Goal: Task Accomplishment & Management: Manage account settings

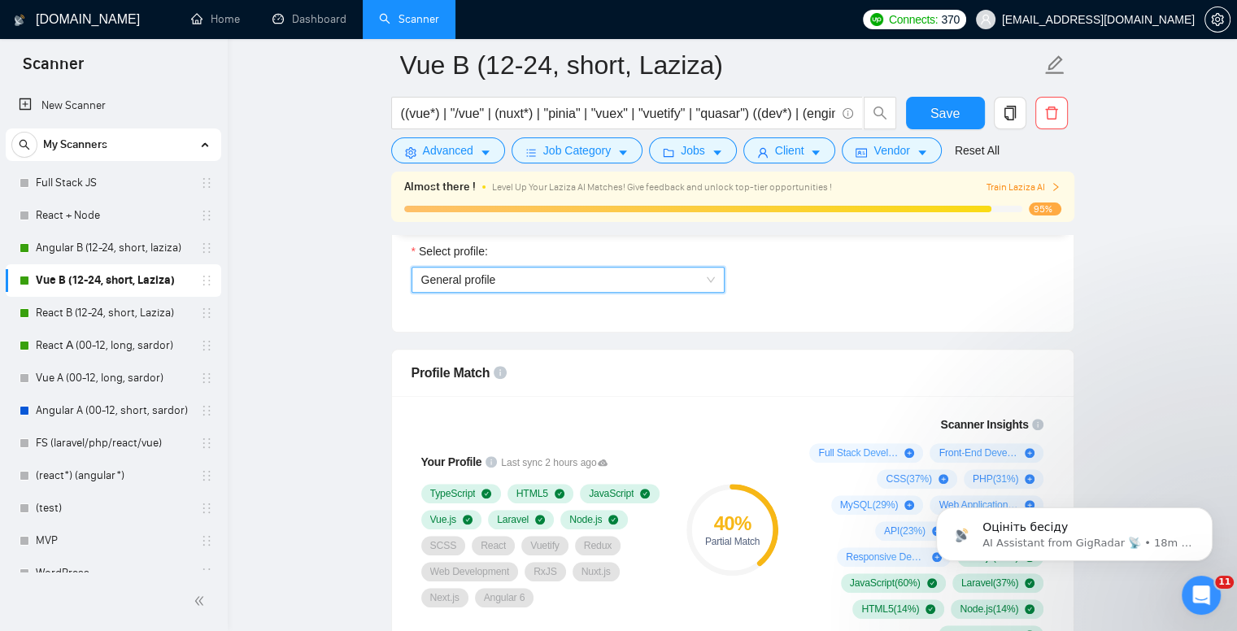
scroll to position [908, 0]
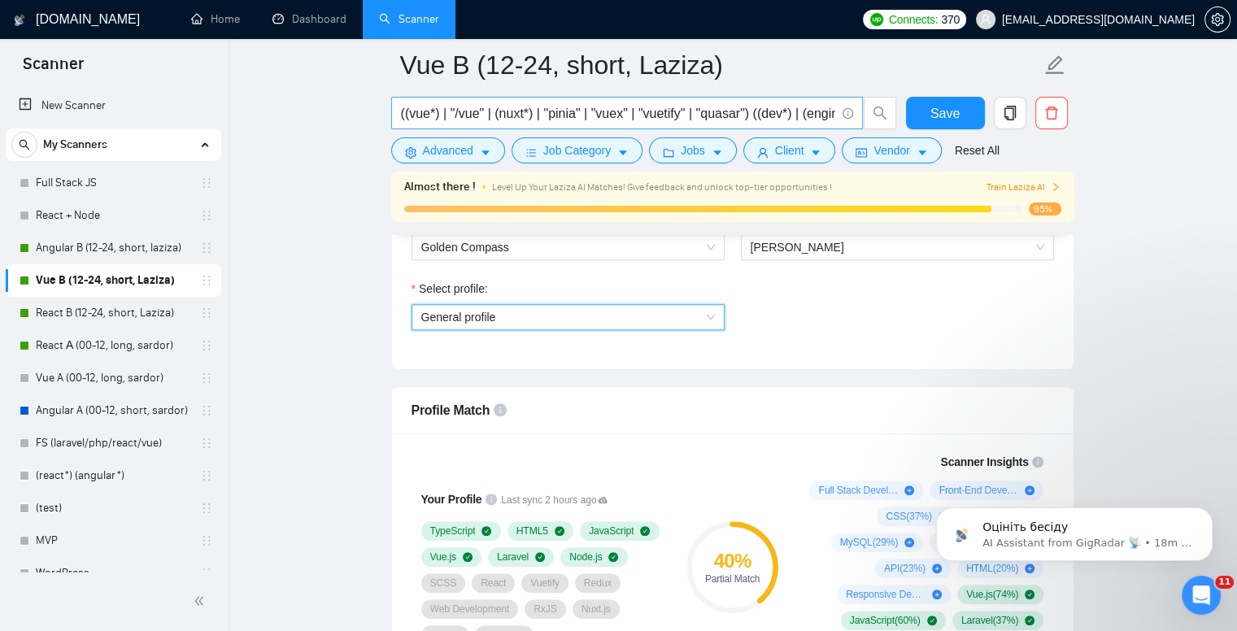
drag, startPoint x: 89, startPoint y: 316, endPoint x: 645, endPoint y: 102, distance: 596.3
click at [89, 316] on link "React B (12-24, short, Laziza)" at bounding box center [113, 313] width 155 height 33
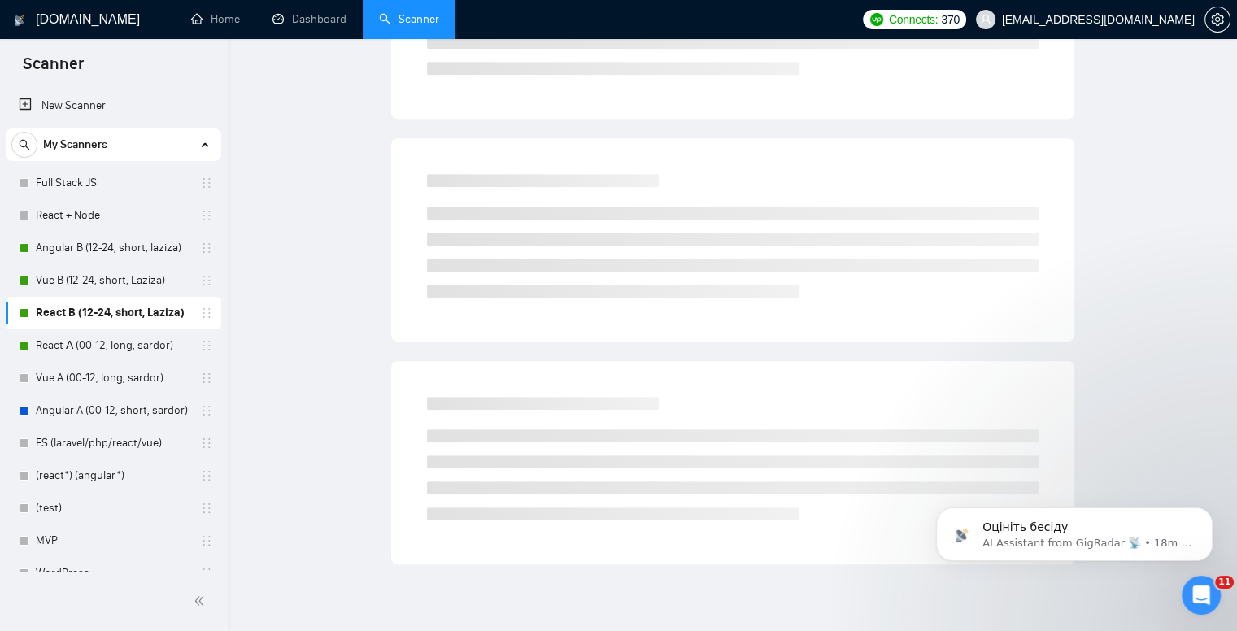
scroll to position [13, 0]
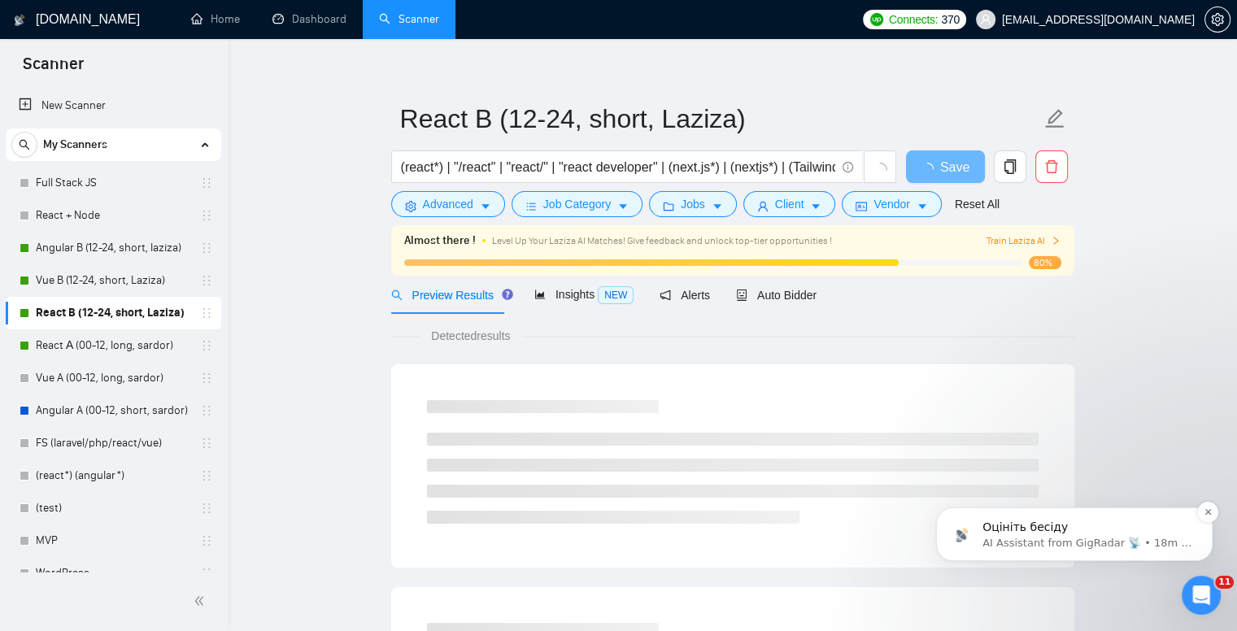
click at [1020, 538] on p "AI Assistant from GigRadar 📡 • 18m ago" at bounding box center [1088, 543] width 210 height 15
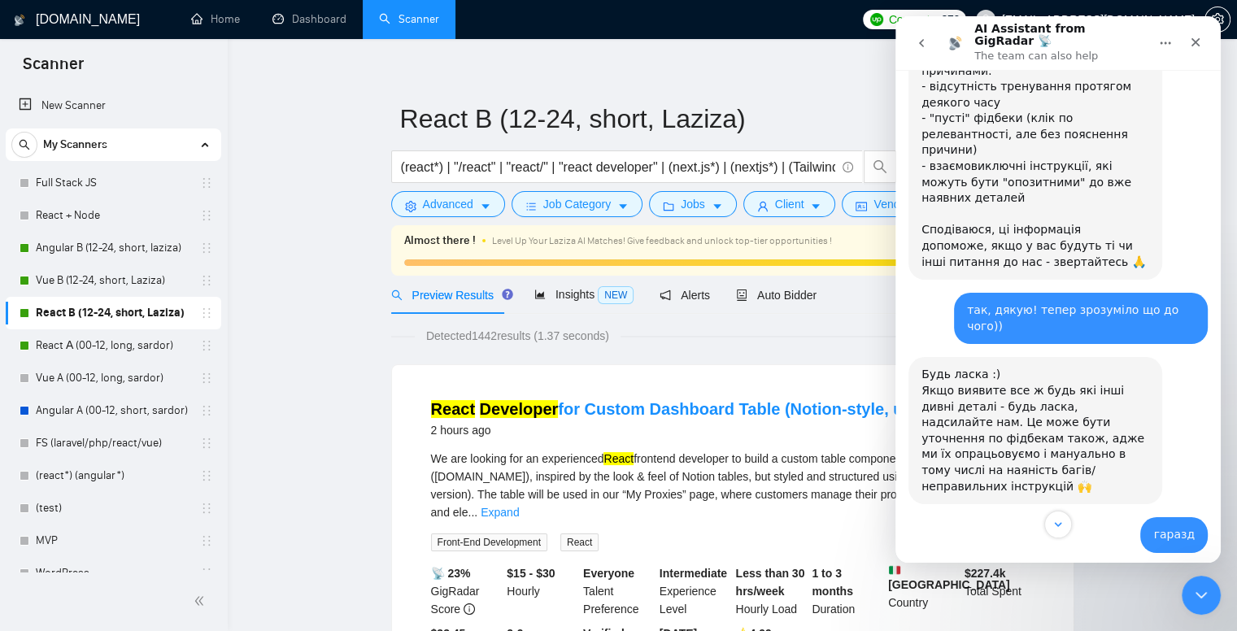
scroll to position [846, 0]
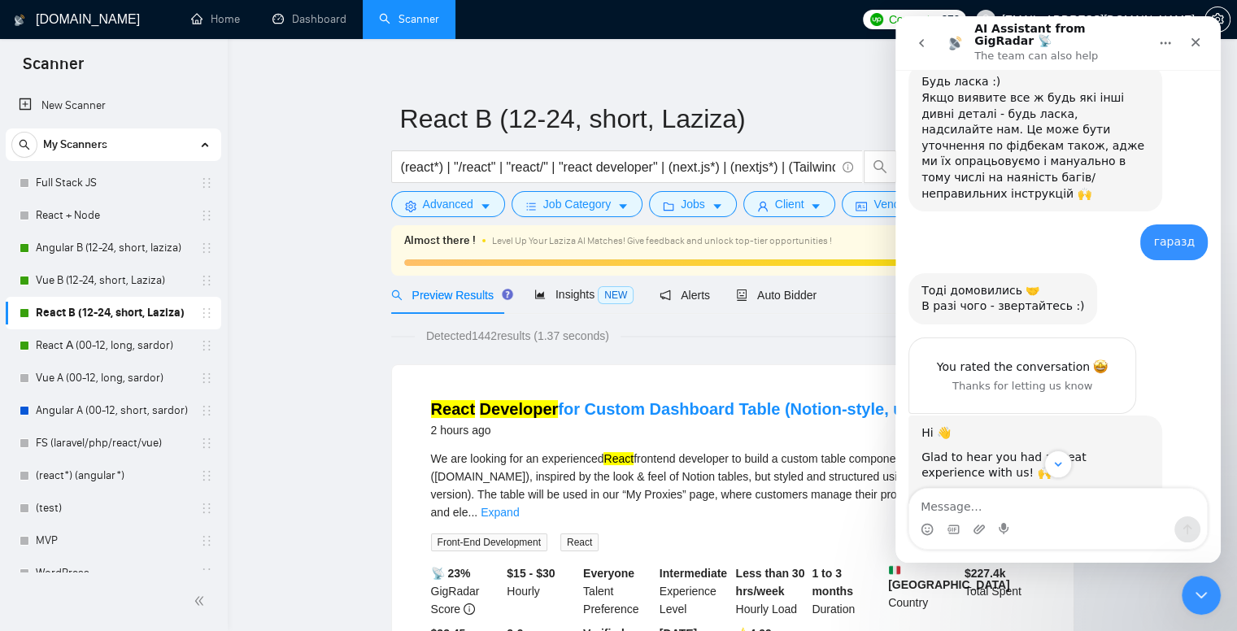
scroll to position [1137, 0]
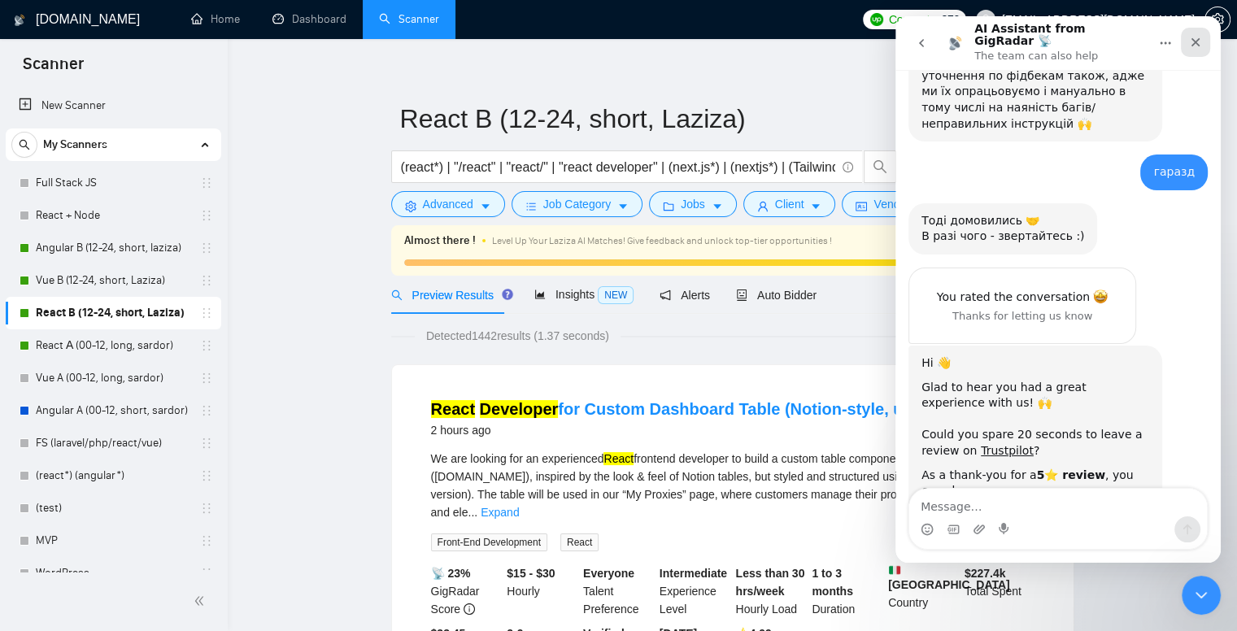
click at [1195, 38] on icon "Close" at bounding box center [1196, 42] width 9 height 9
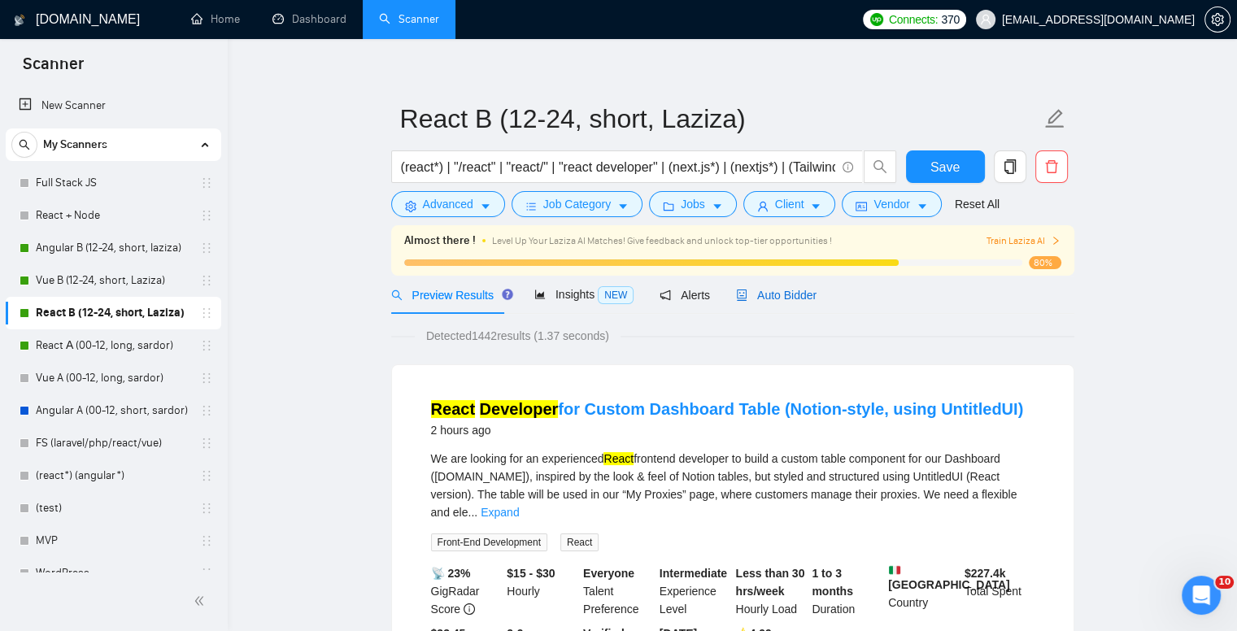
click at [801, 301] on span "Auto Bidder" at bounding box center [776, 295] width 81 height 13
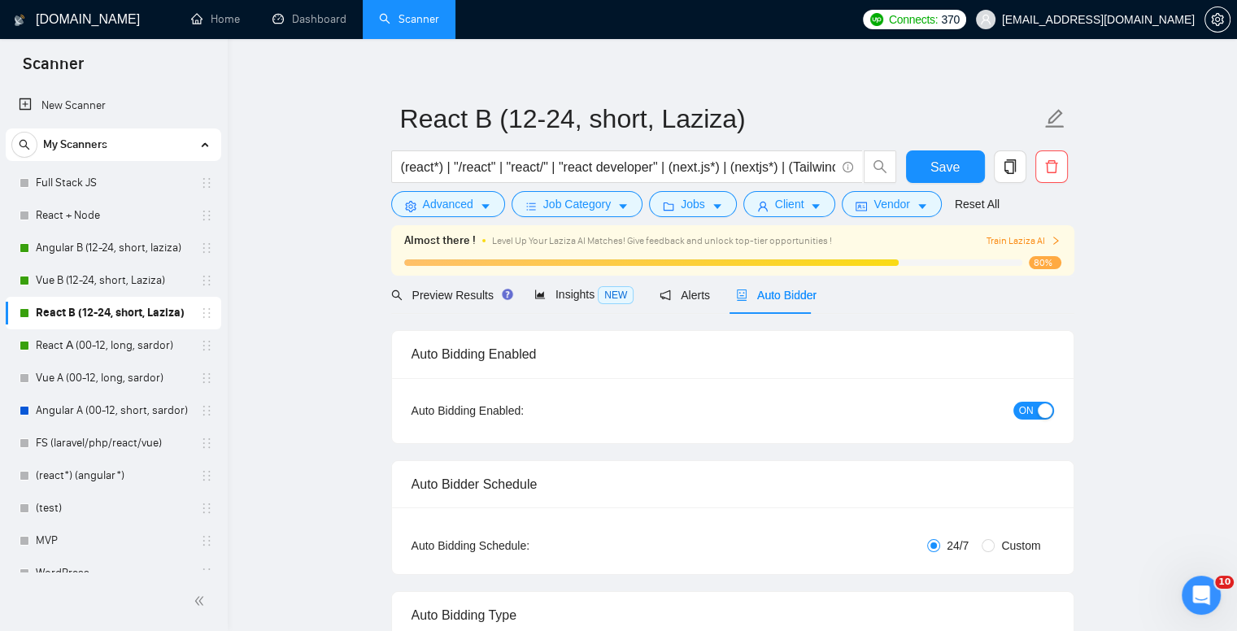
checkbox input "true"
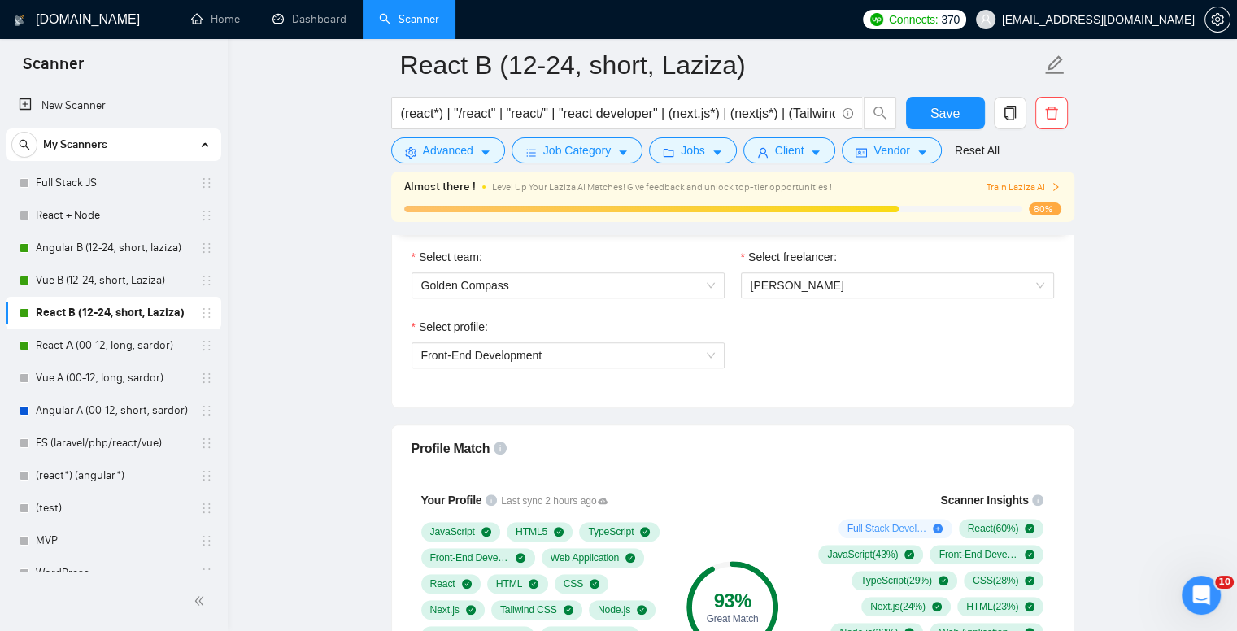
scroll to position [826, 0]
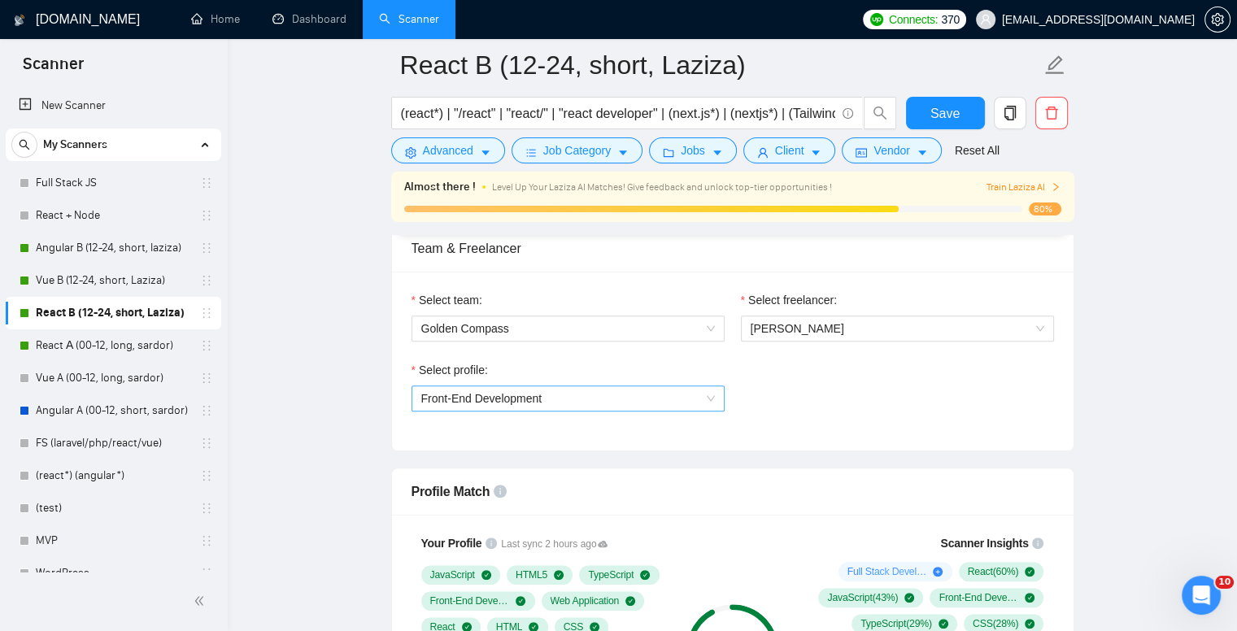
click at [516, 392] on span "Front-End Development" at bounding box center [481, 398] width 121 height 13
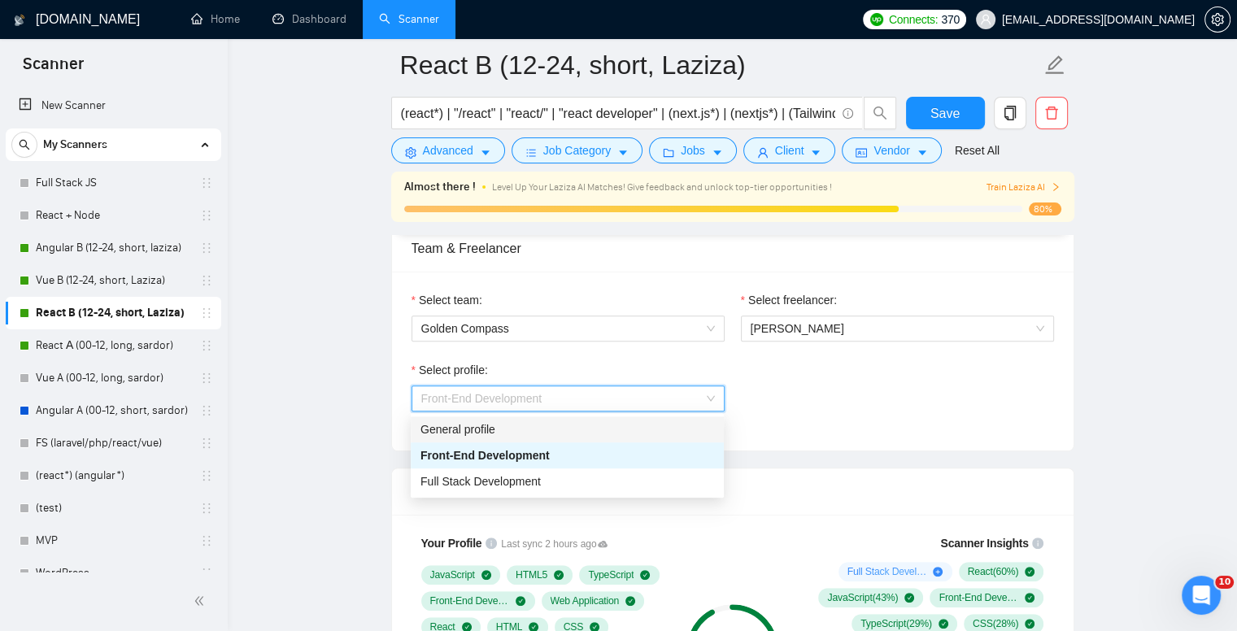
click at [514, 429] on div "General profile" at bounding box center [567, 429] width 294 height 18
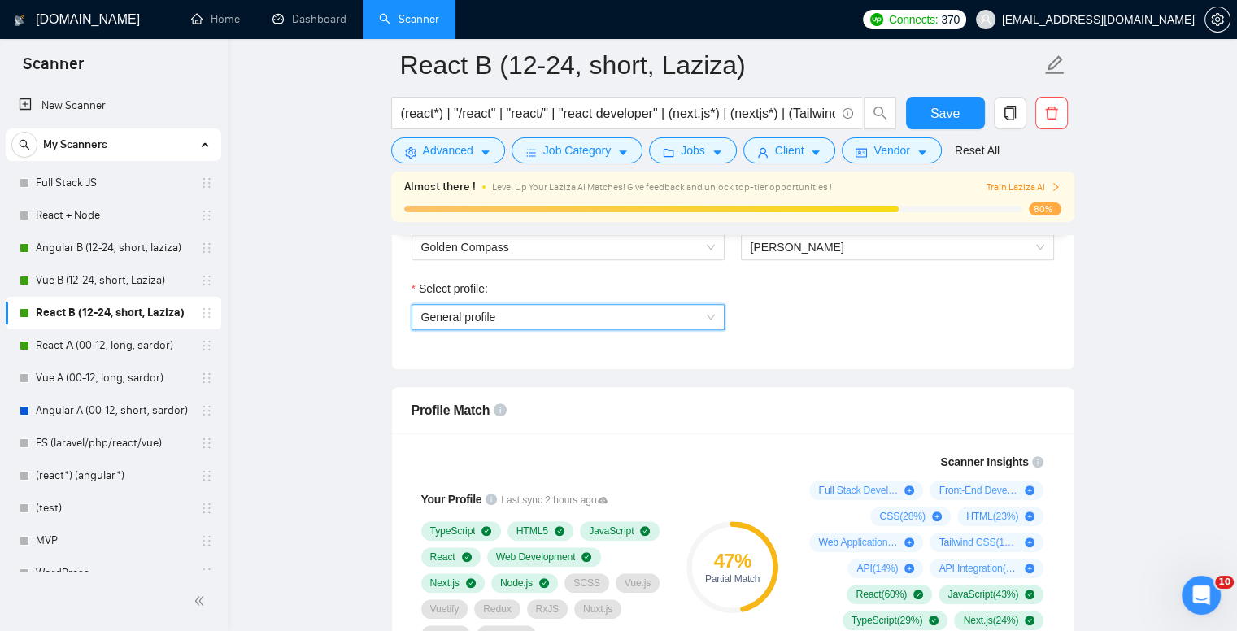
scroll to position [908, 0]
drag, startPoint x: 100, startPoint y: 278, endPoint x: 556, endPoint y: 264, distance: 455.7
click at [100, 278] on link "Vue B (12-24, short, Laziza)" at bounding box center [113, 280] width 155 height 33
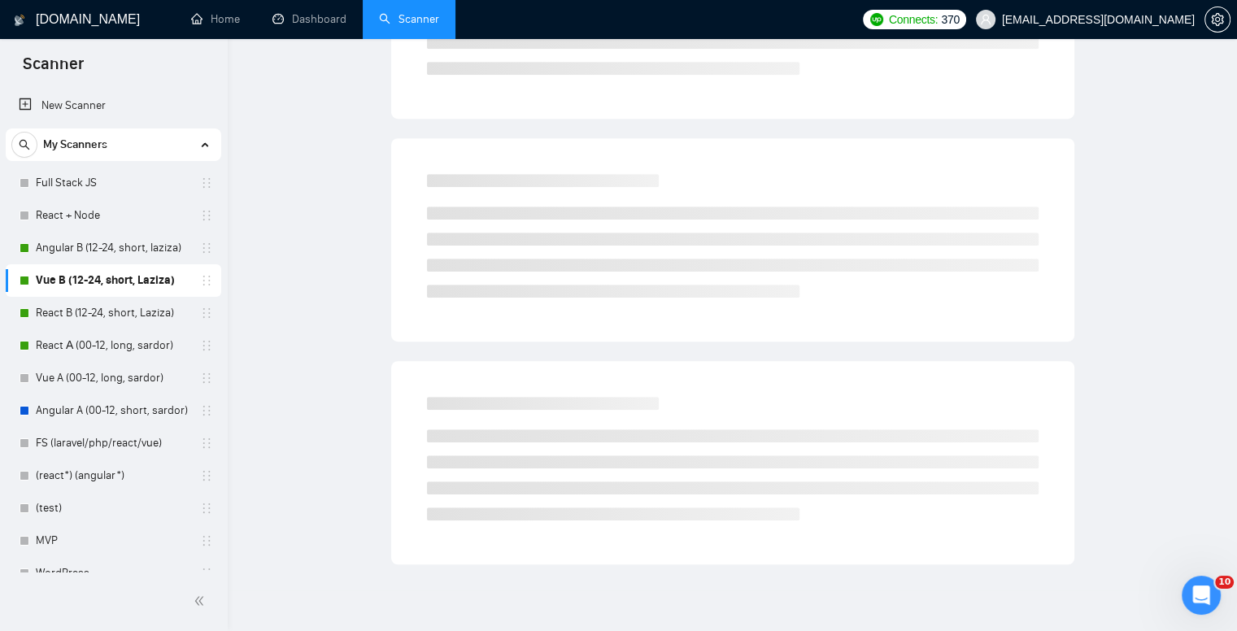
scroll to position [13, 0]
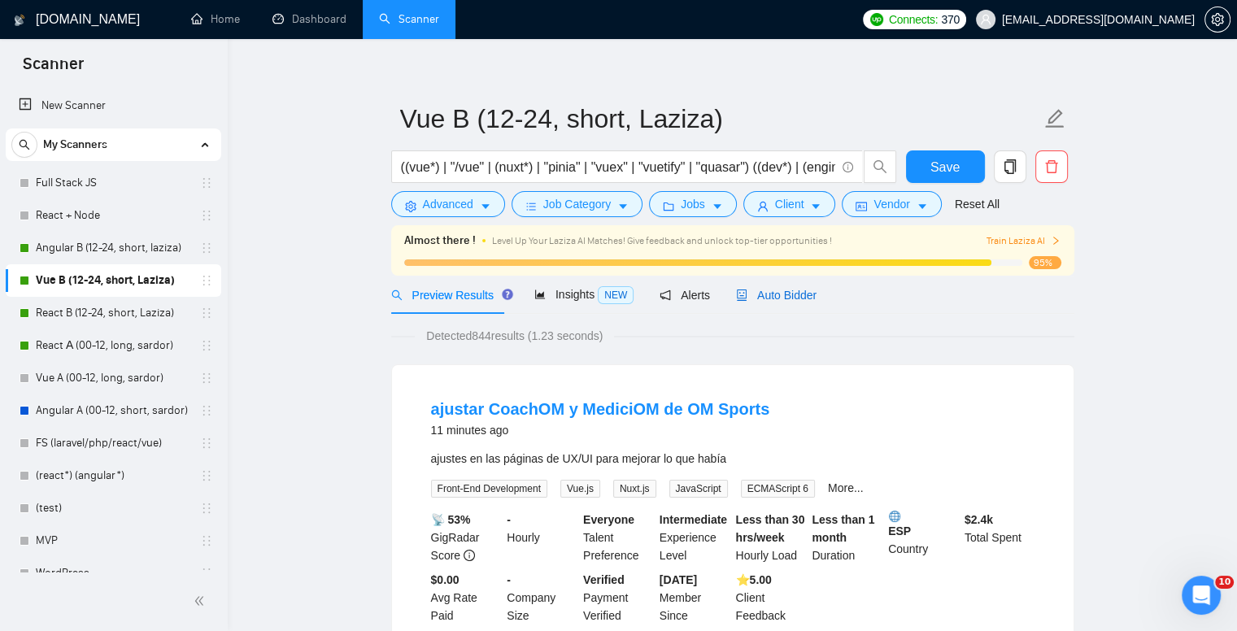
click at [800, 297] on span "Auto Bidder" at bounding box center [776, 295] width 81 height 13
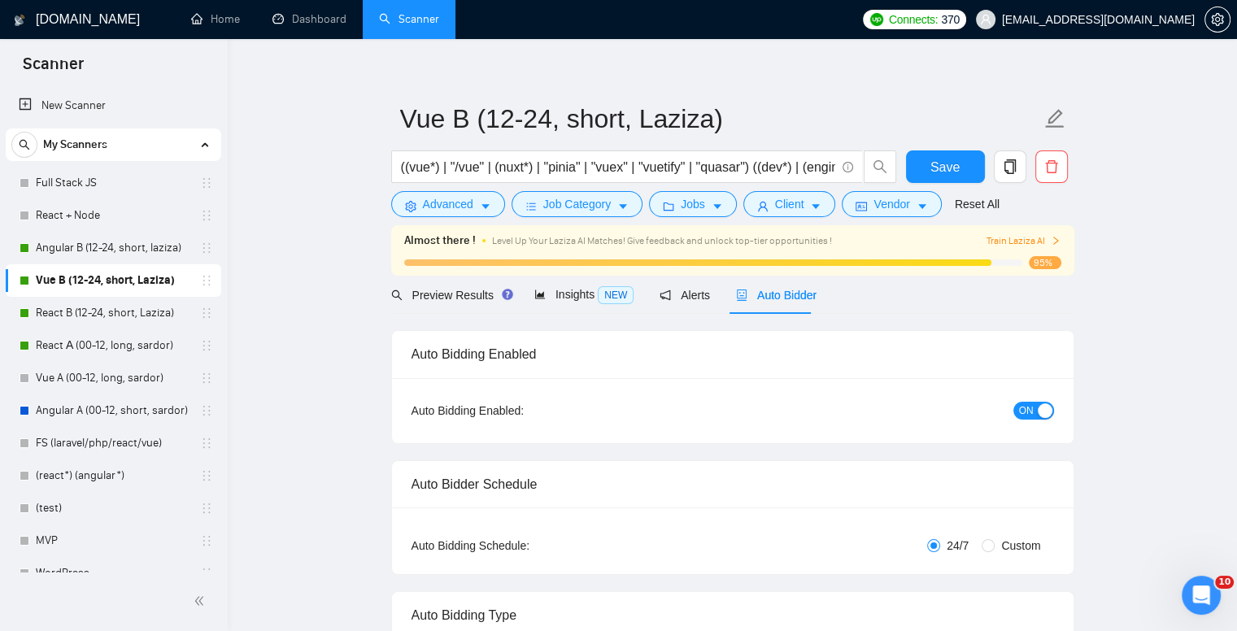
checkbox input "true"
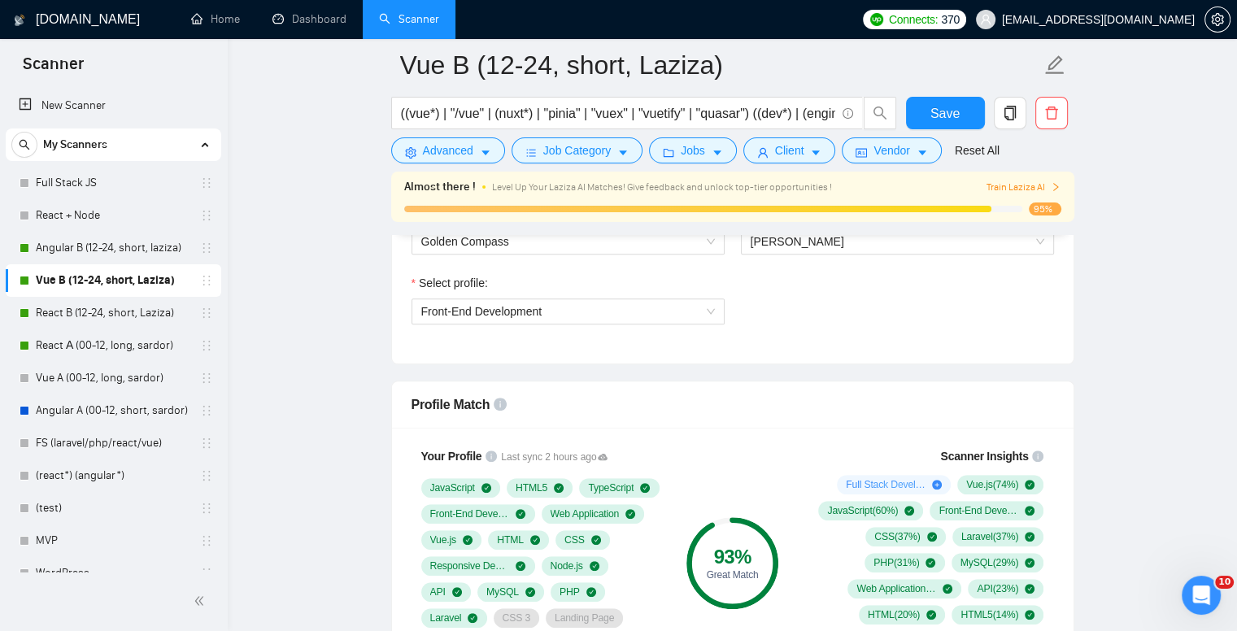
scroll to position [908, 0]
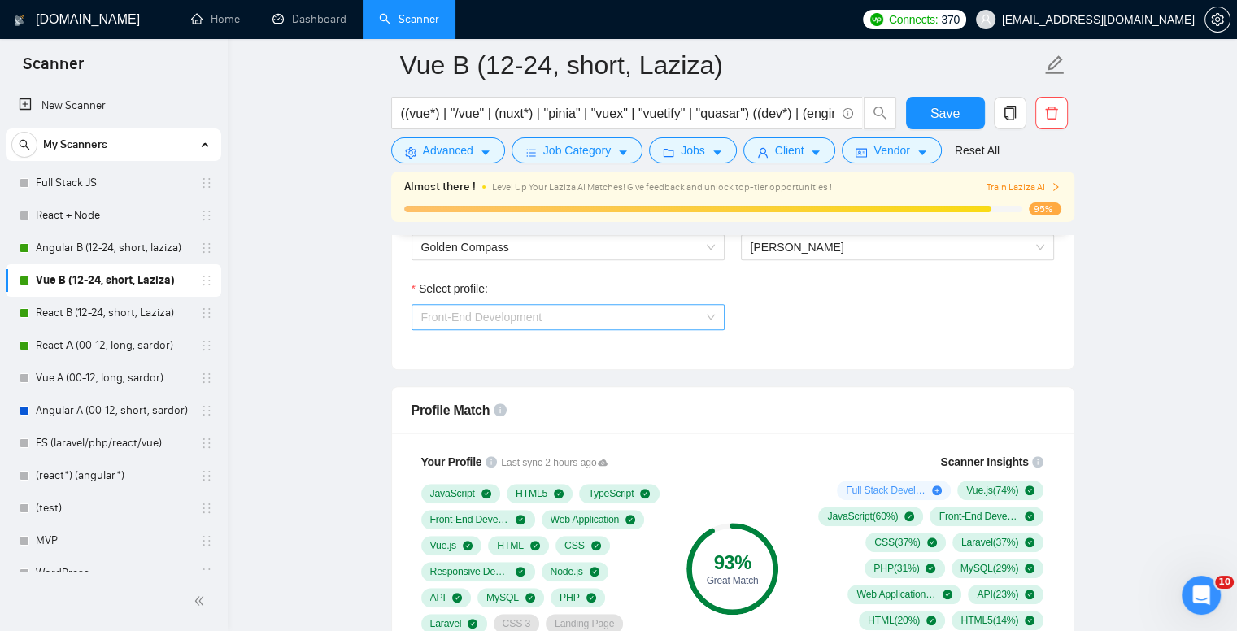
click at [557, 322] on span "Front-End Development" at bounding box center [568, 317] width 294 height 24
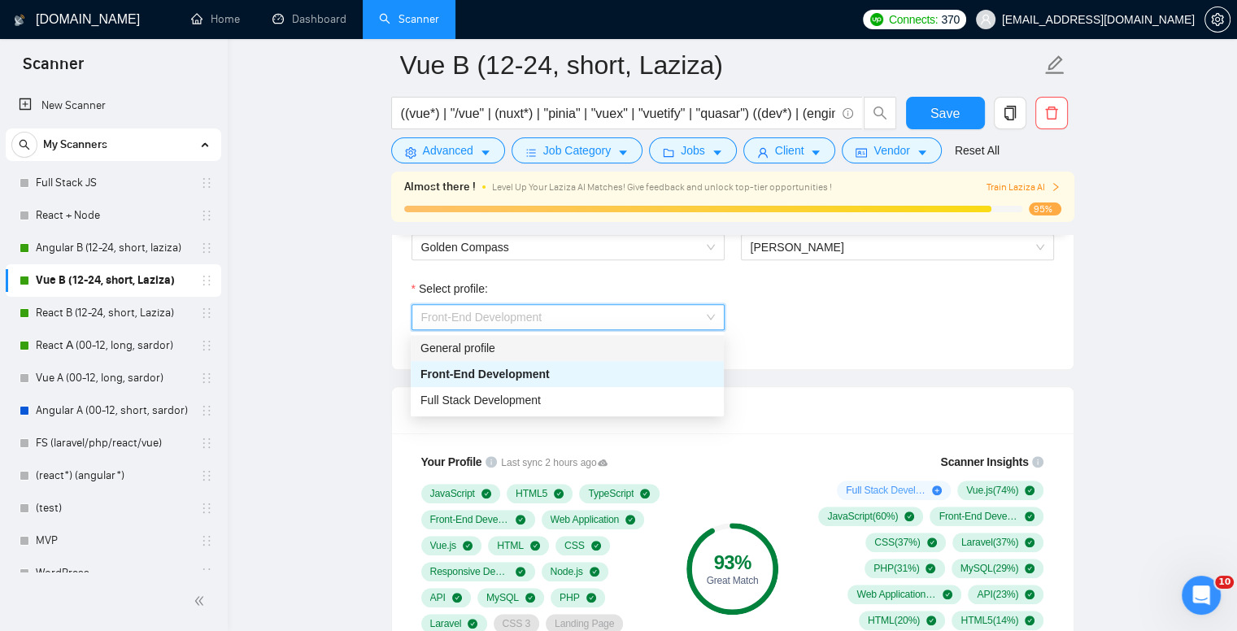
click at [523, 349] on div "General profile" at bounding box center [567, 348] width 294 height 18
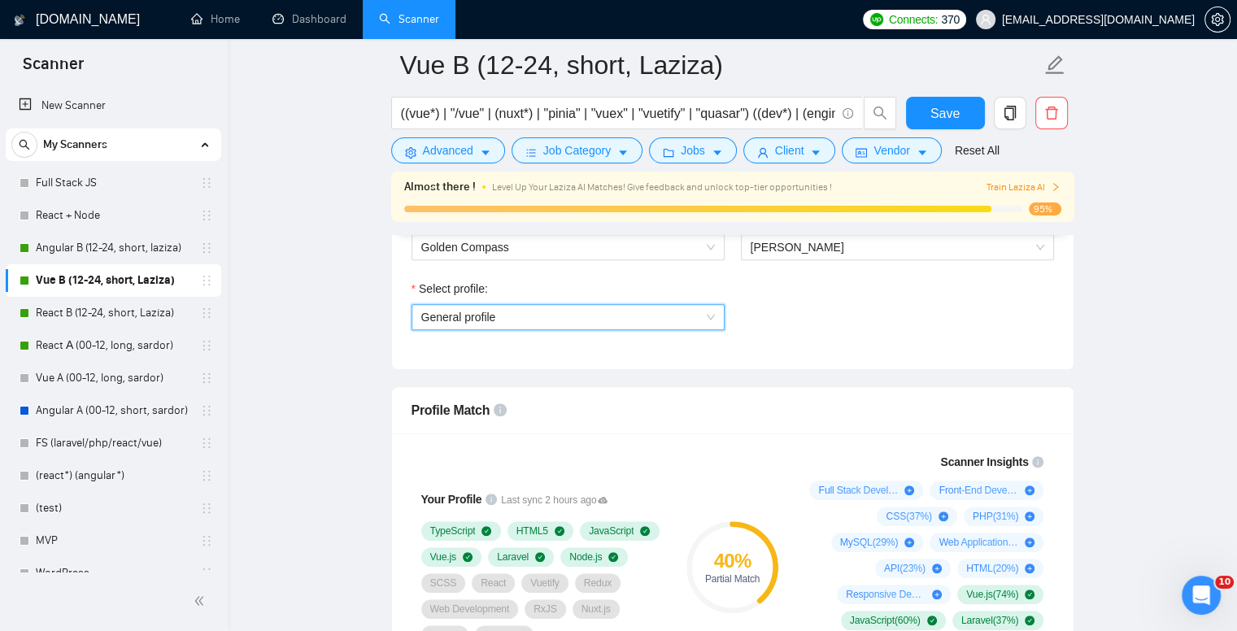
drag, startPoint x: 114, startPoint y: 249, endPoint x: 407, endPoint y: 313, distance: 299.8
click at [114, 249] on link "Angular B (12-24, short, laziza)" at bounding box center [113, 248] width 155 height 33
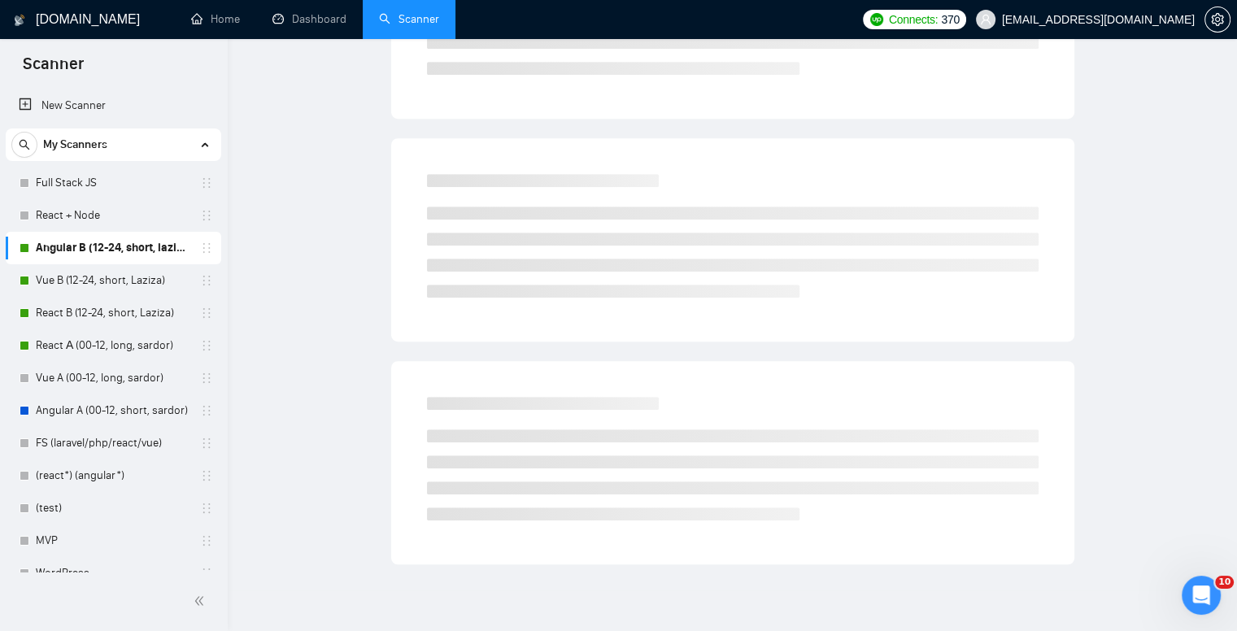
scroll to position [13, 0]
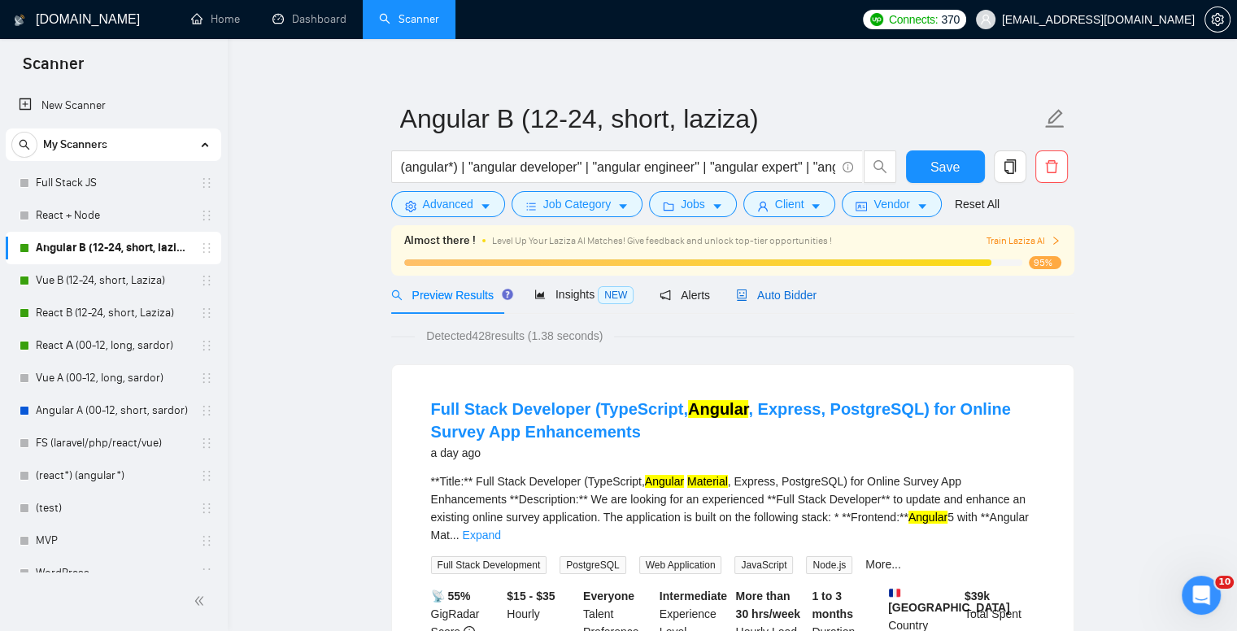
click at [775, 298] on span "Auto Bidder" at bounding box center [776, 295] width 81 height 13
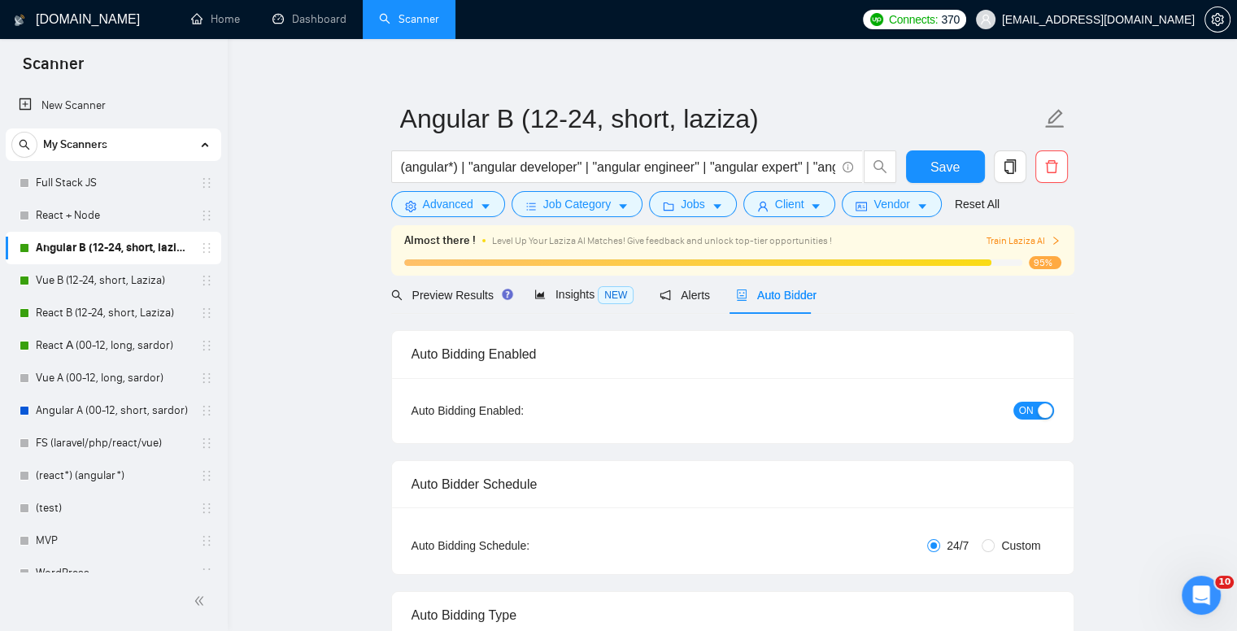
checkbox input "true"
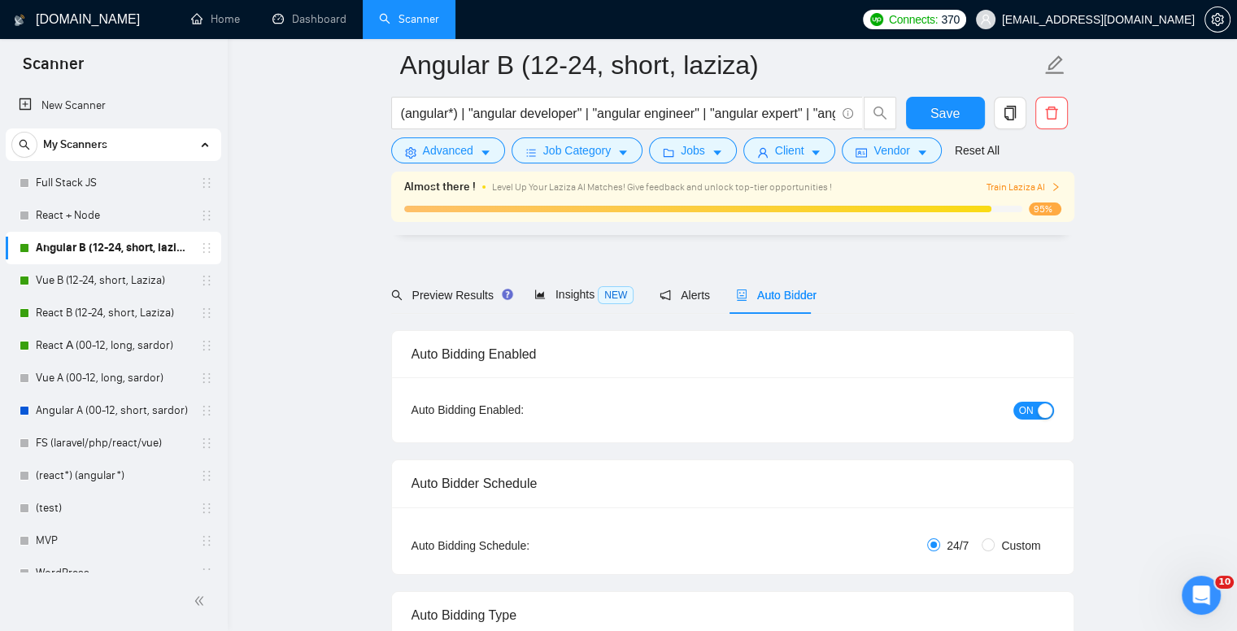
scroll to position [908, 0]
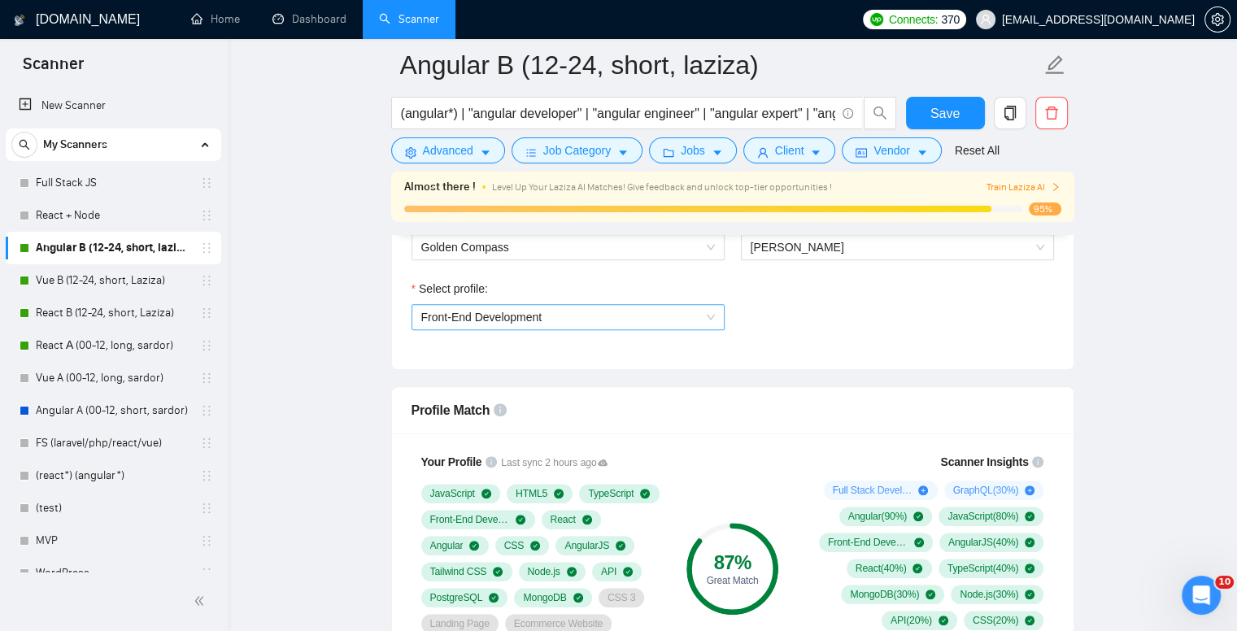
click at [503, 320] on span "Front-End Development" at bounding box center [481, 317] width 121 height 13
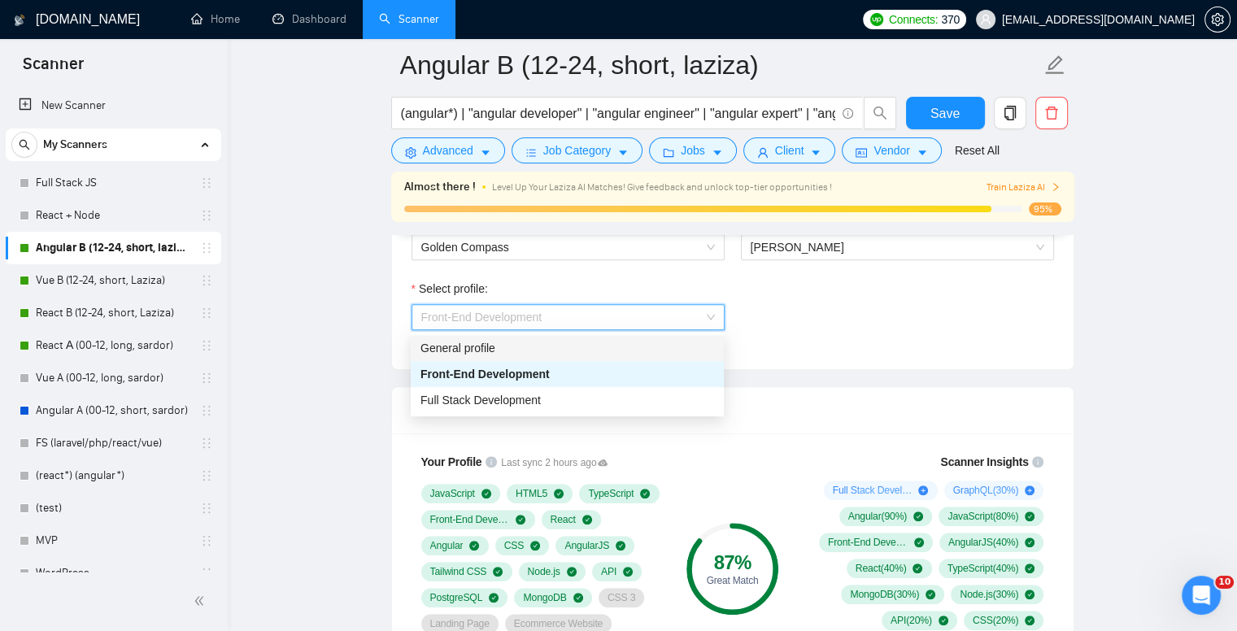
click at [496, 346] on div "General profile" at bounding box center [567, 348] width 294 height 18
